Goal: Information Seeking & Learning: Find specific page/section

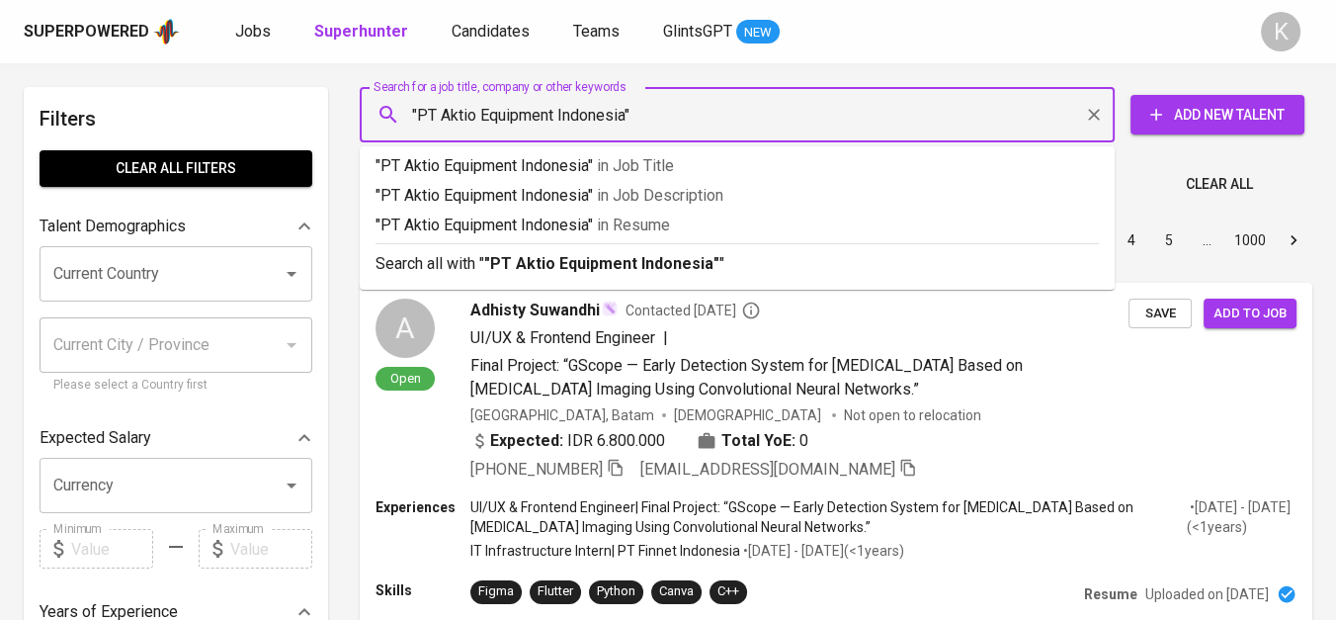
click at [444, 118] on input ""PT Aktio Equipment Indonesia"" at bounding box center [742, 115] width 668 height 38
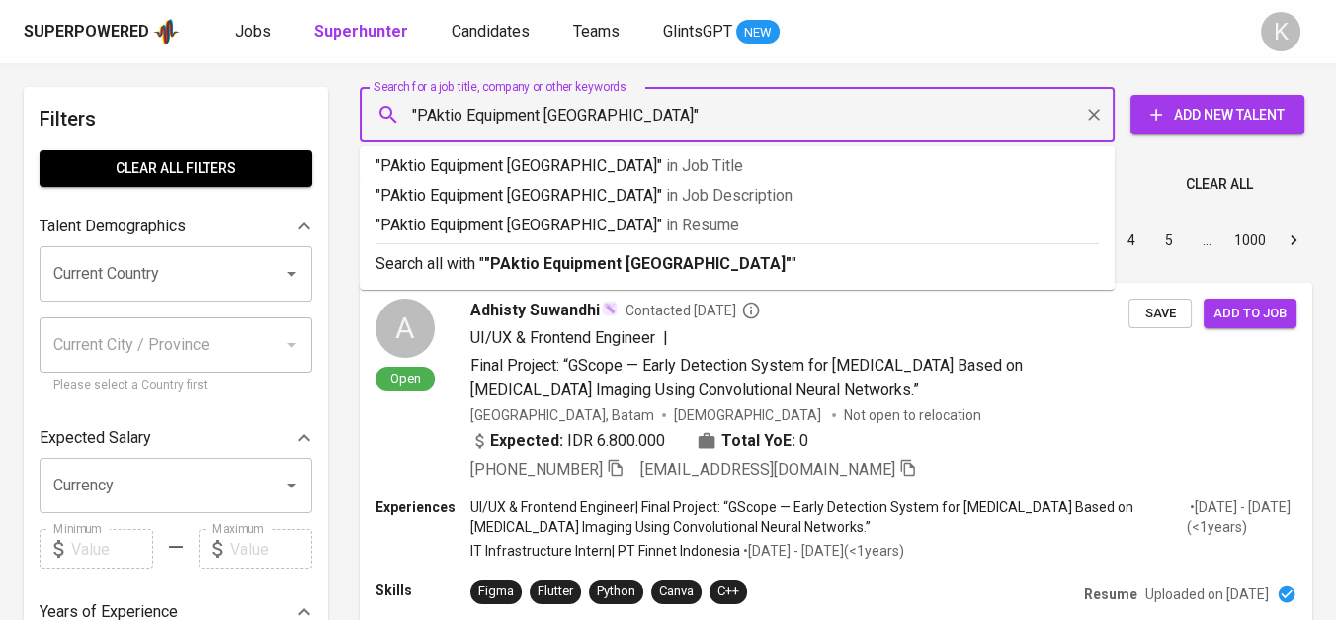
type input ""Aktio Equipment [GEOGRAPHIC_DATA]""
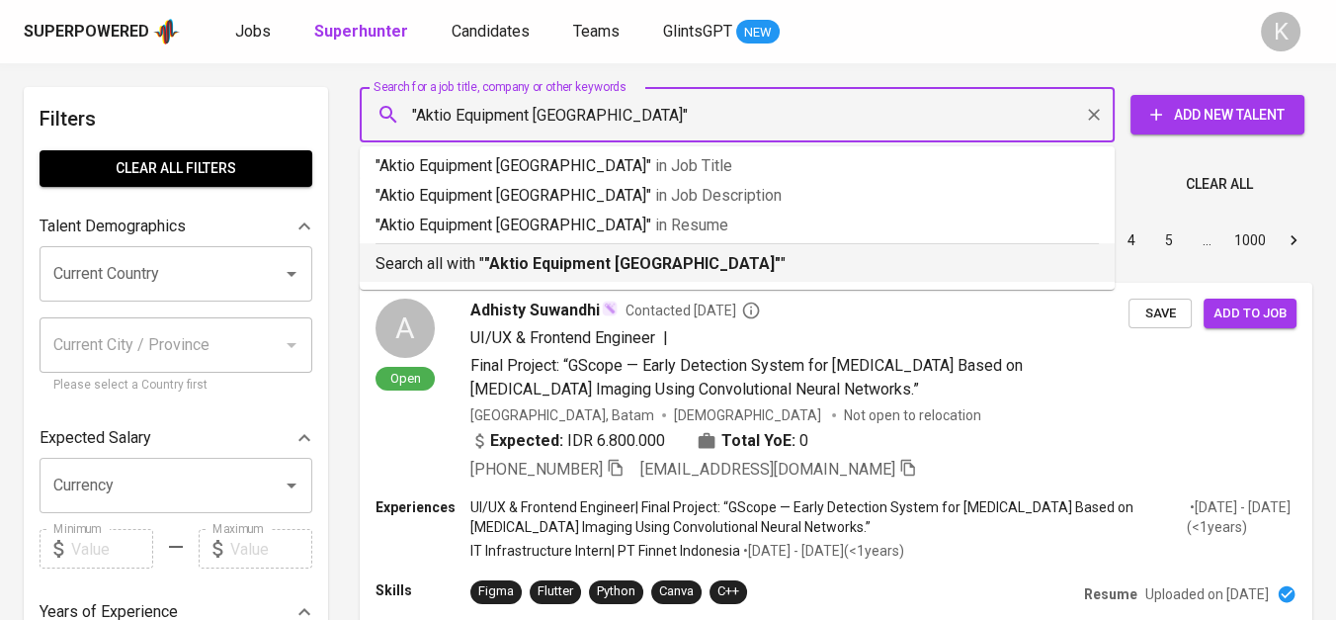
click at [551, 264] on b ""Aktio Equipment [GEOGRAPHIC_DATA]"" at bounding box center [632, 263] width 297 height 19
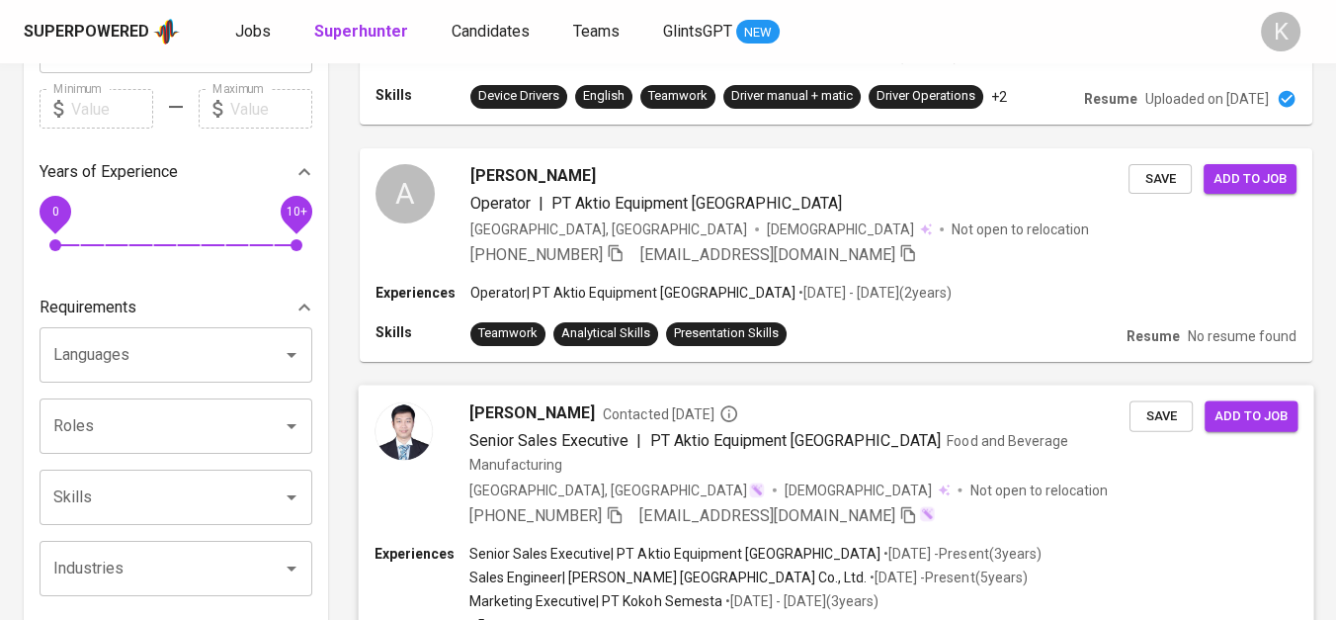
scroll to position [549, 0]
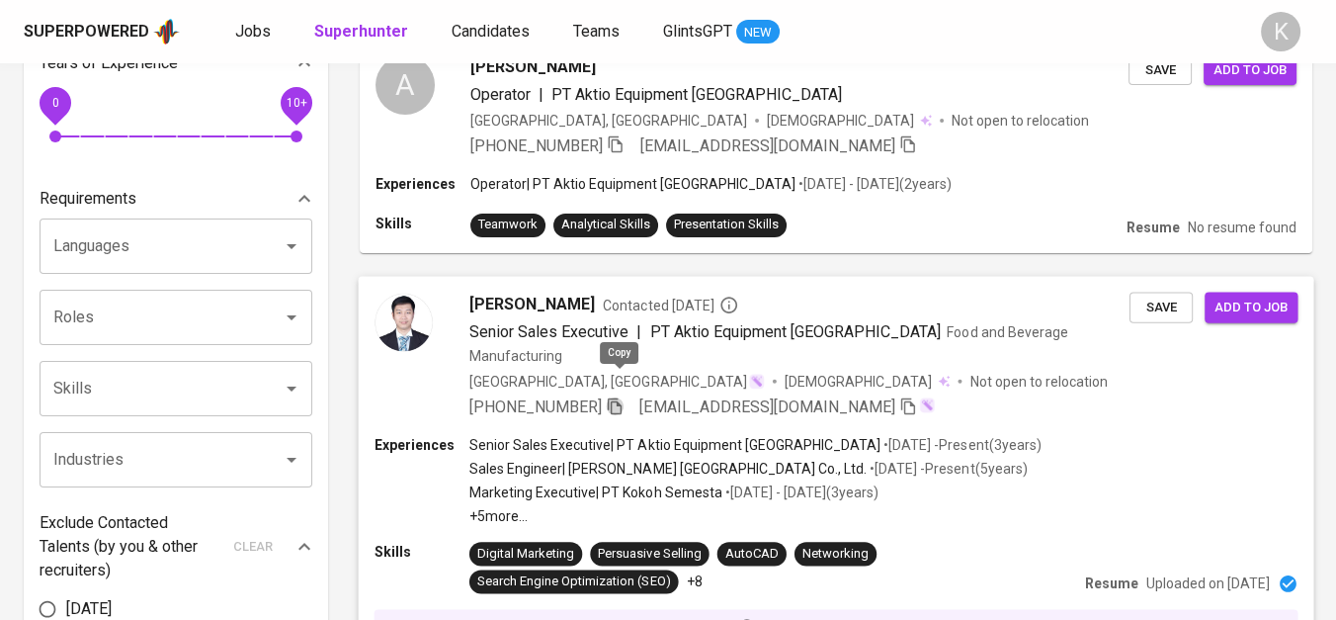
click at [615, 397] on icon "button" at bounding box center [615, 405] width 14 height 17
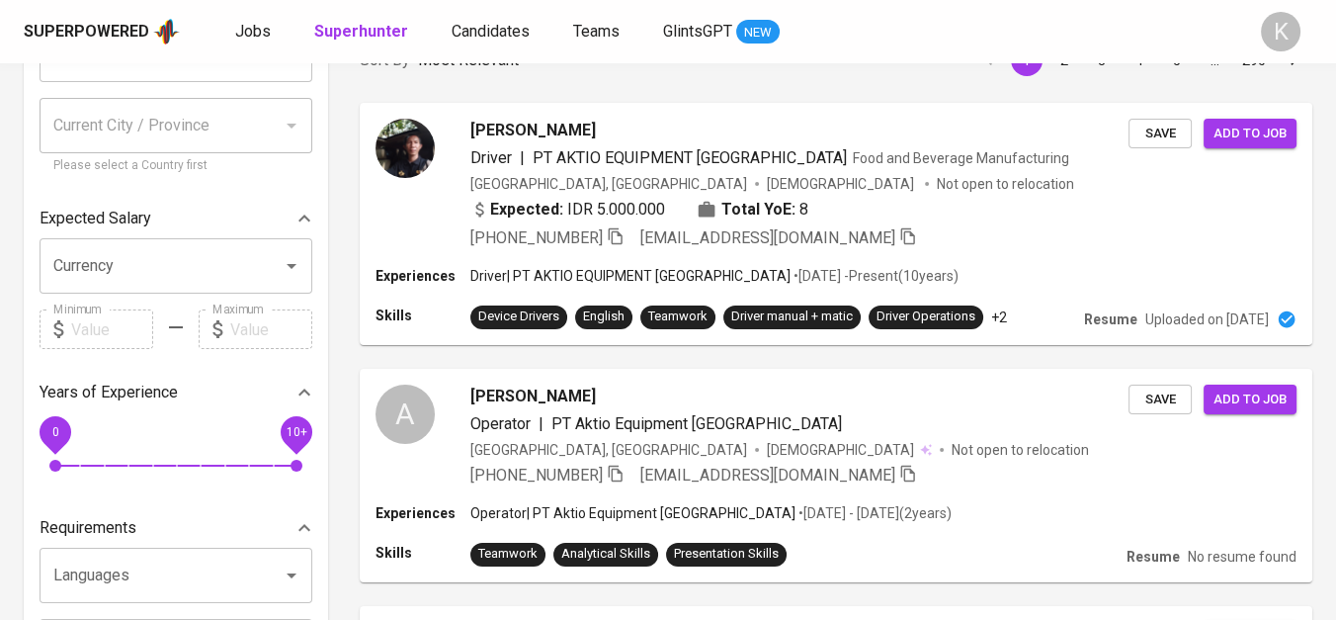
scroll to position [0, 0]
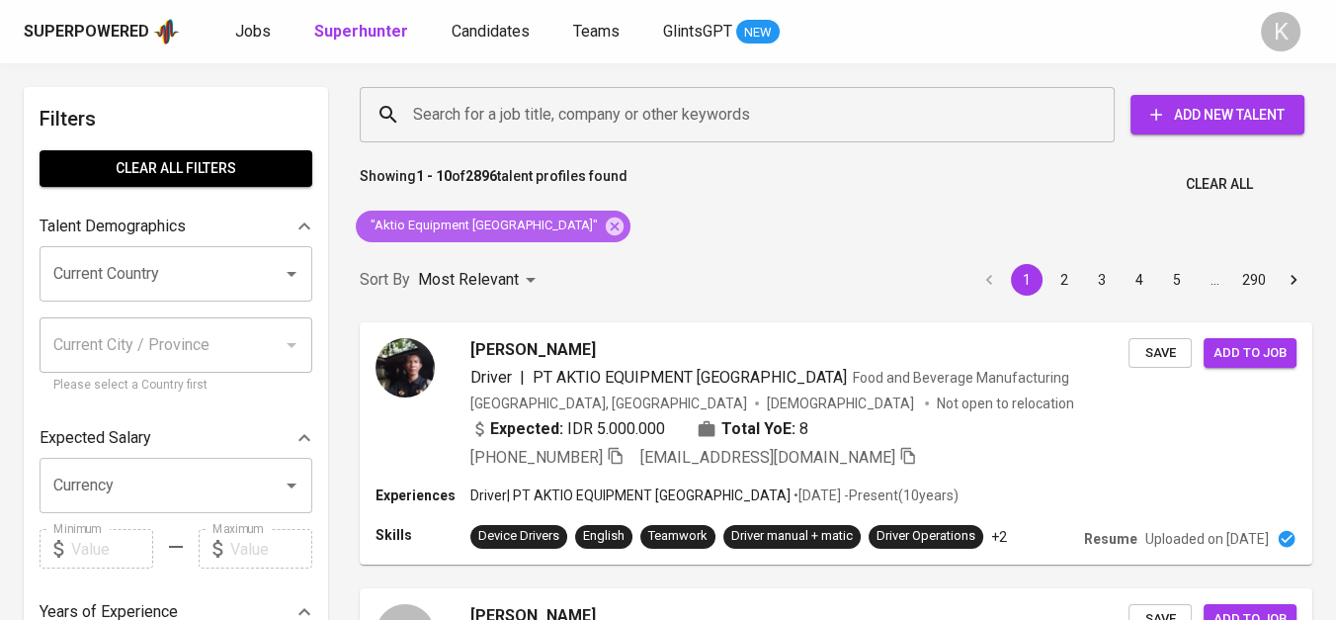
drag, startPoint x: 549, startPoint y: 222, endPoint x: 559, endPoint y: 199, distance: 26.1
click at [606, 222] on icon at bounding box center [615, 225] width 18 height 18
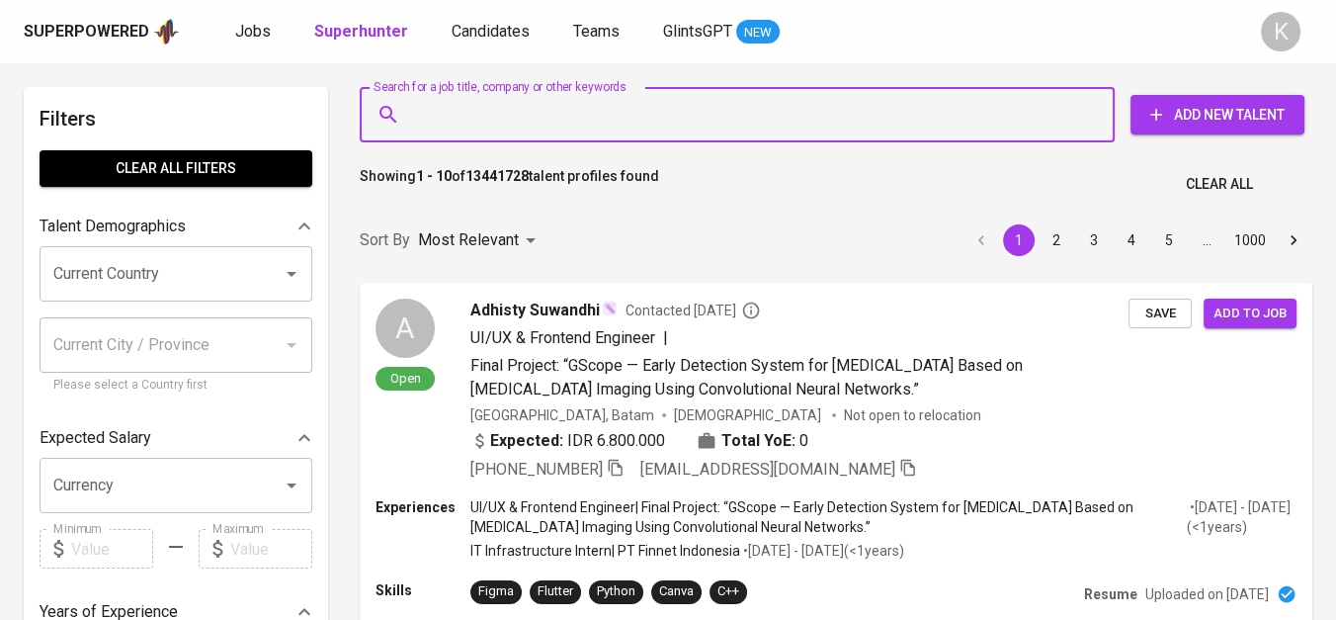
click at [587, 129] on input "Search for a job title, company or other keywords" at bounding box center [742, 115] width 668 height 38
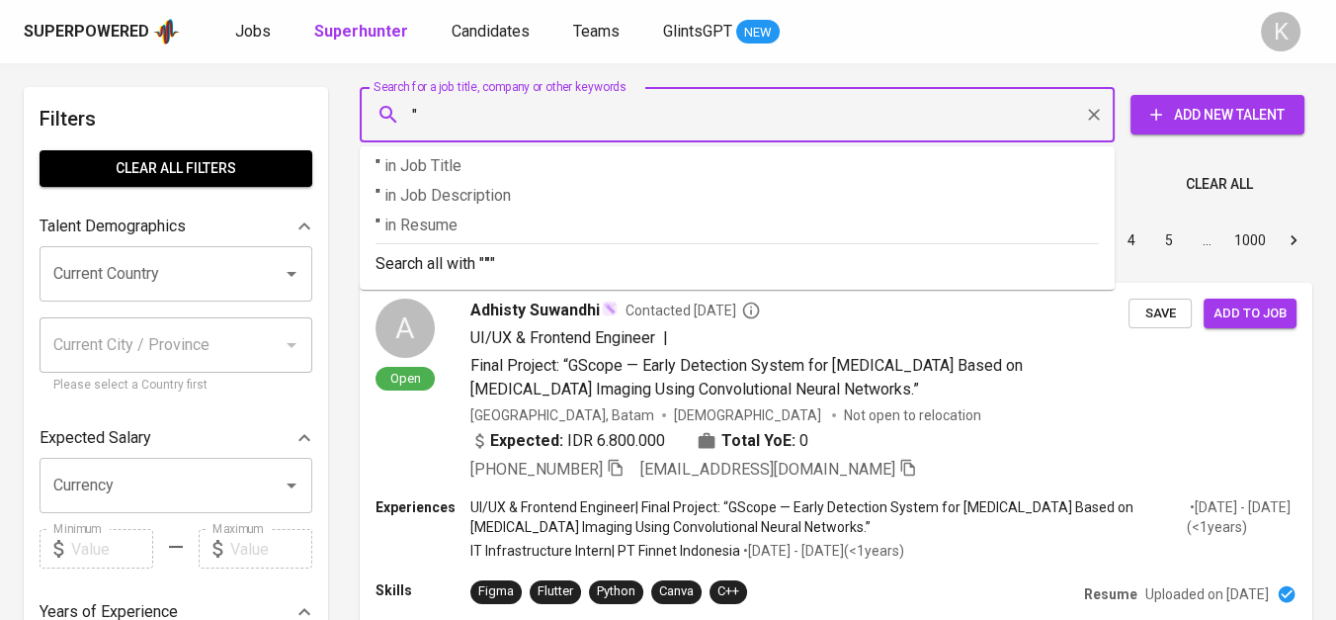
paste input "PT Surya Metalindo Mandiri"
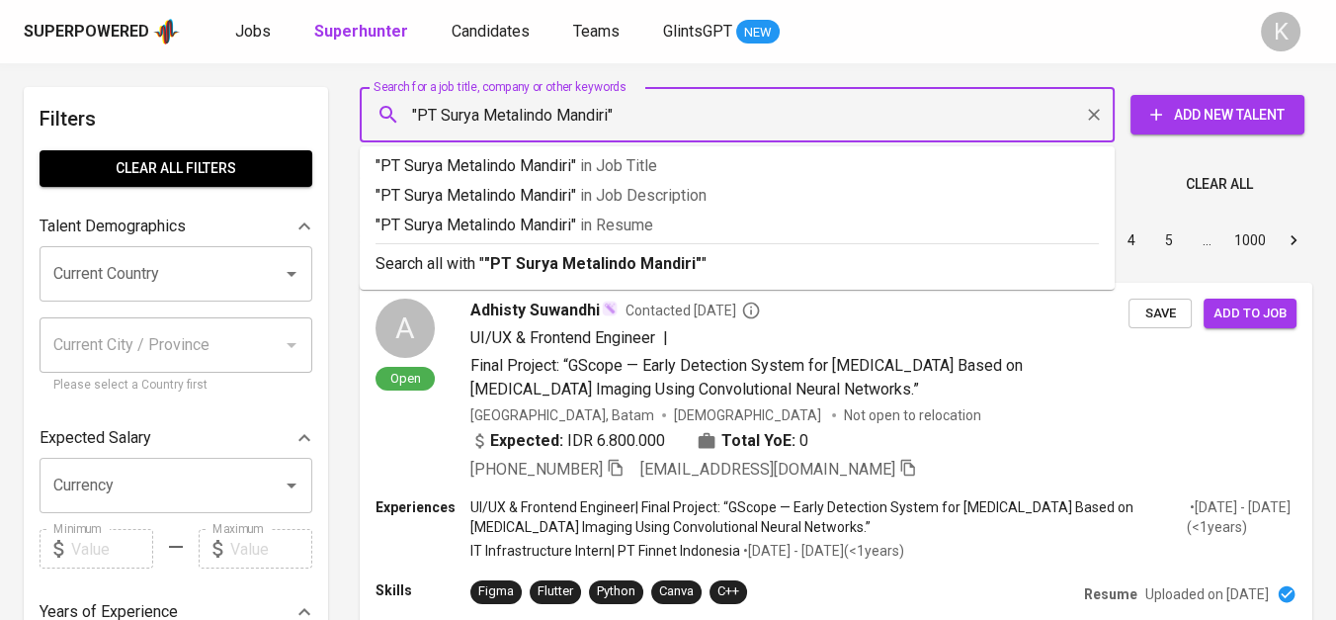
click at [443, 116] on input ""PT Surya Metalindo Mandiri"" at bounding box center [742, 115] width 668 height 38
type input ""Surya Metalindo Mandiri""
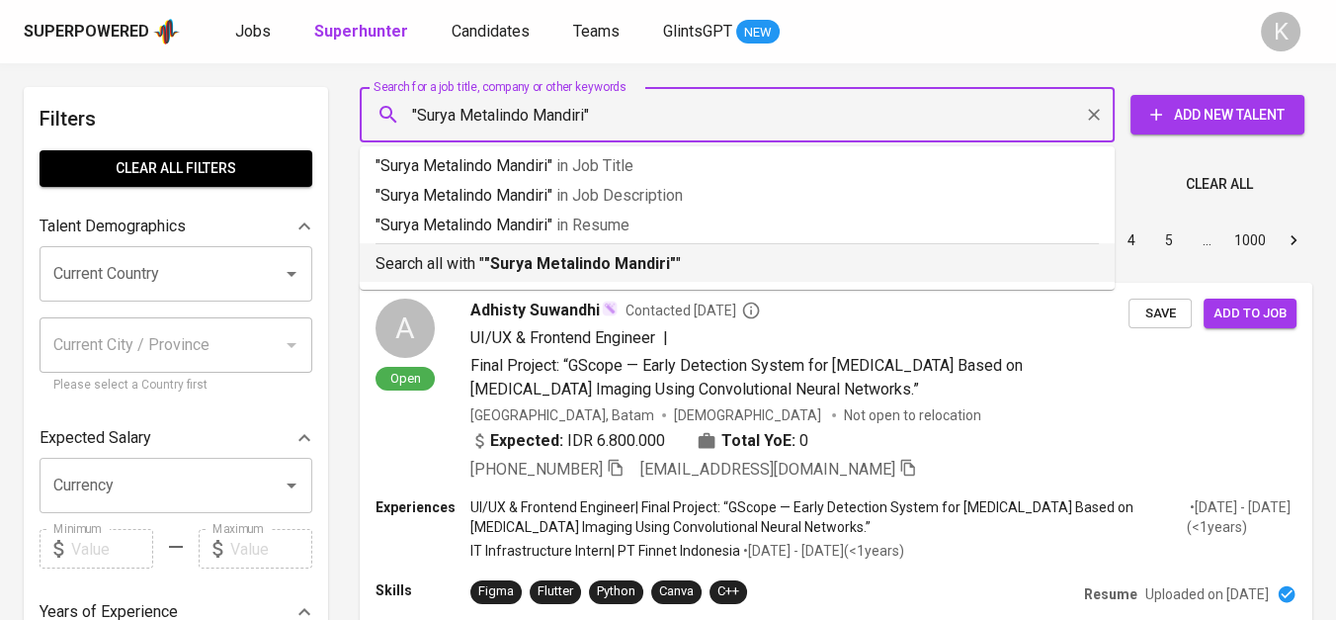
drag, startPoint x: 572, startPoint y: 258, endPoint x: 215, endPoint y: 56, distance: 409.8
click at [572, 258] on b ""Surya Metalindo Mandiri"" at bounding box center [580, 263] width 192 height 19
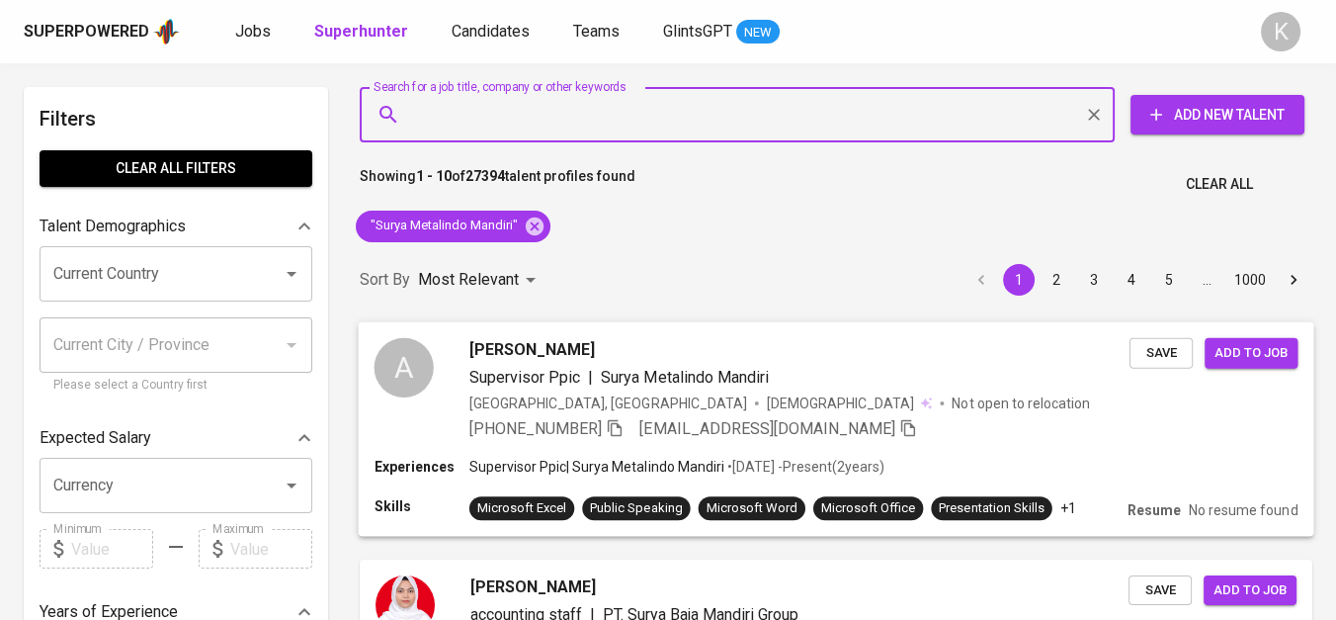
click at [624, 426] on icon "button" at bounding box center [615, 427] width 18 height 18
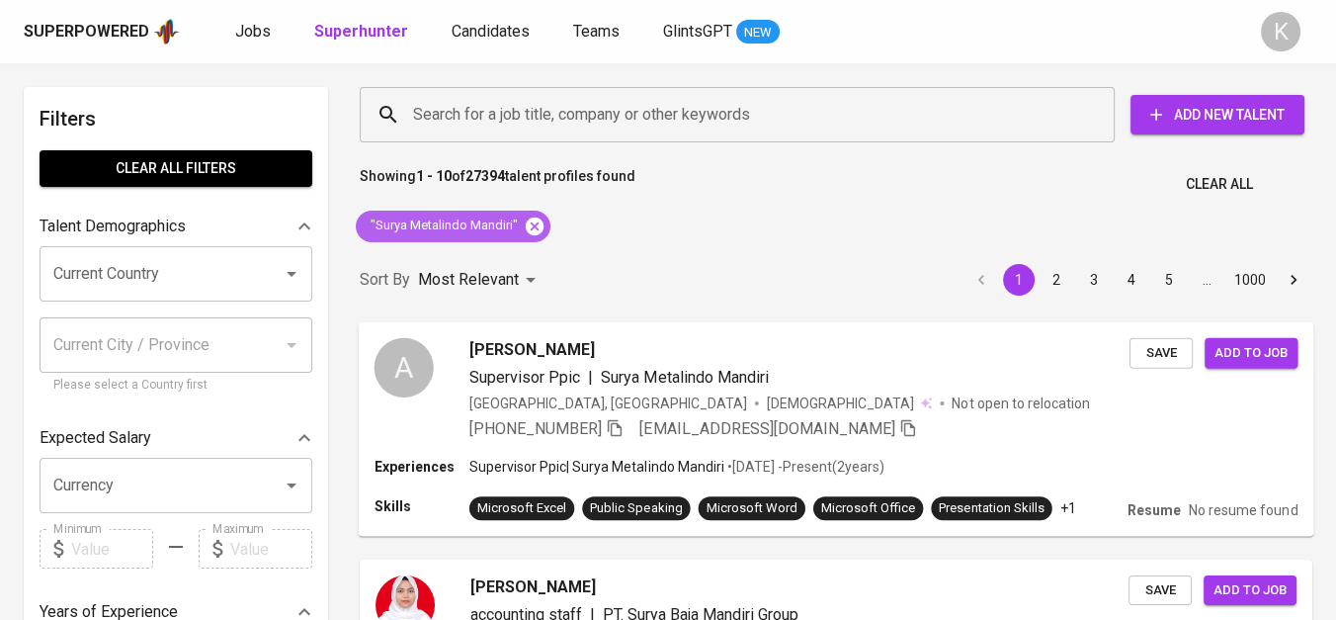
click at [534, 222] on icon at bounding box center [535, 225] width 18 height 18
